Goal: Navigation & Orientation: Go to known website

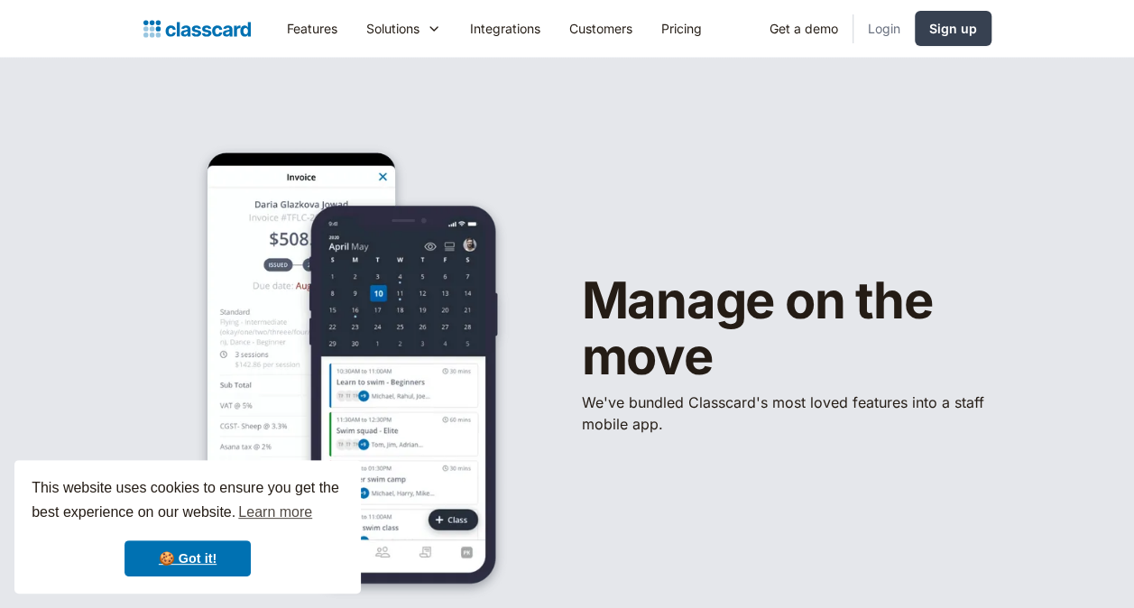
click at [882, 34] on link "Login" at bounding box center [883, 28] width 61 height 41
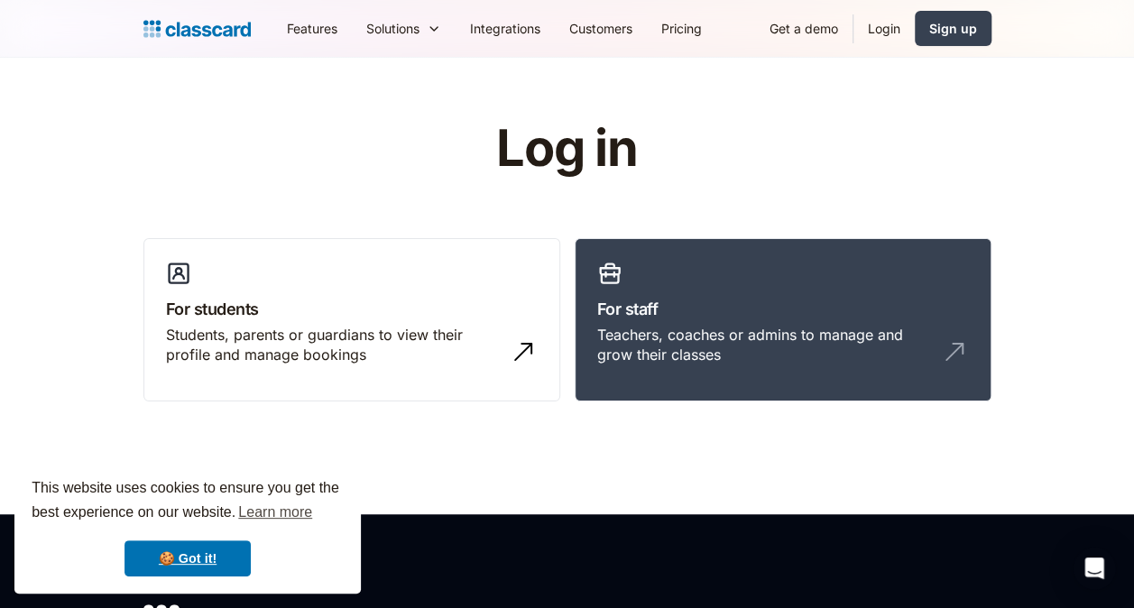
click at [886, 31] on link "Login" at bounding box center [883, 28] width 61 height 41
click at [814, 321] on link "For staff Teachers, coaches or admins to manage and grow their classes" at bounding box center [783, 320] width 417 height 164
